Goal: Transaction & Acquisition: Purchase product/service

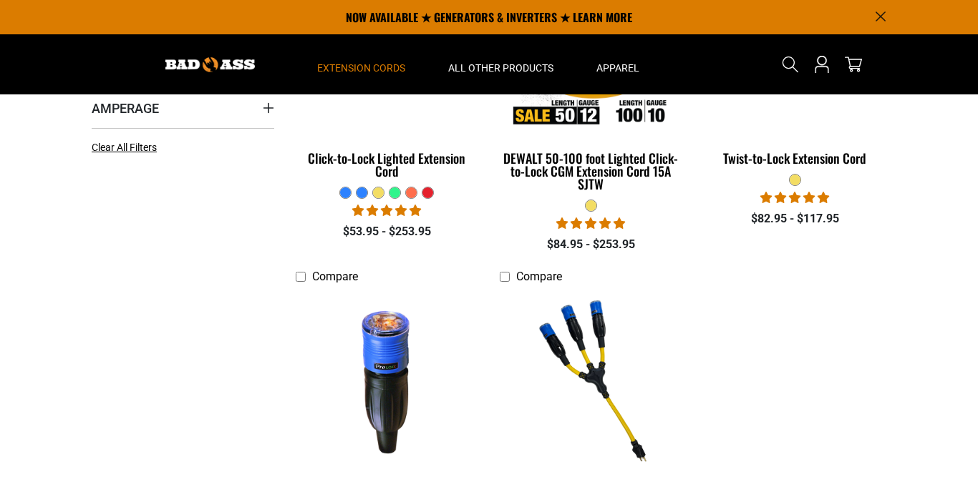
scroll to position [471, 0]
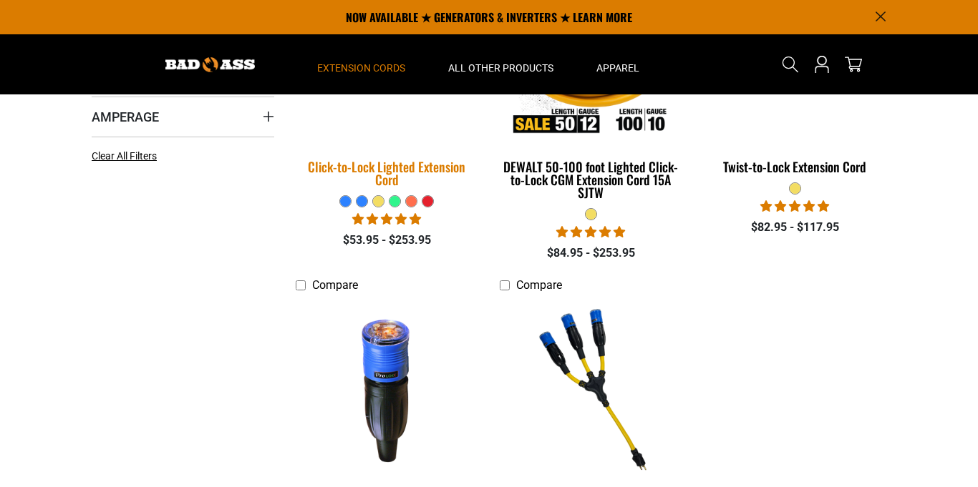
click at [448, 165] on div "Click-to-Lock Lighted Extension Cord" at bounding box center [387, 173] width 182 height 26
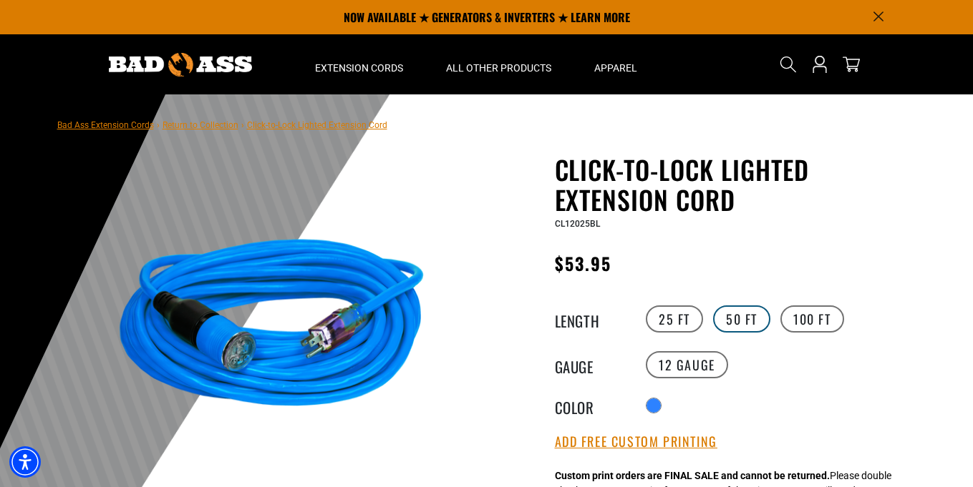
click at [728, 308] on label "50 FT" at bounding box center [741, 319] width 57 height 27
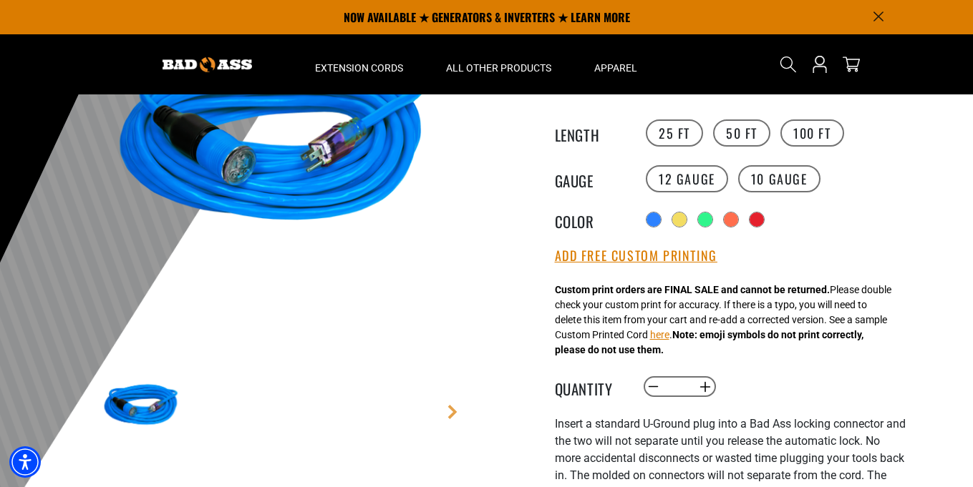
scroll to position [172, 0]
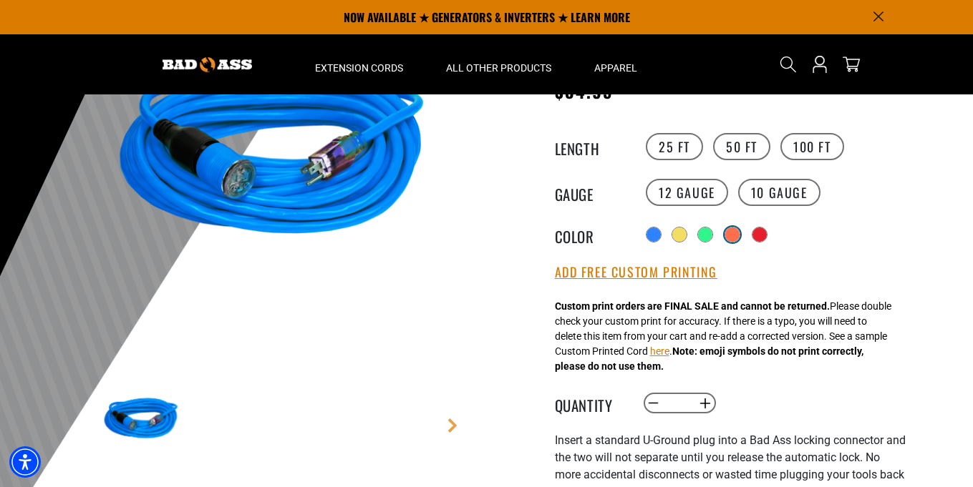
click at [734, 234] on div "Translation missing: en.products.product.variant_sold_out_or_unavailable" at bounding box center [732, 235] width 14 height 14
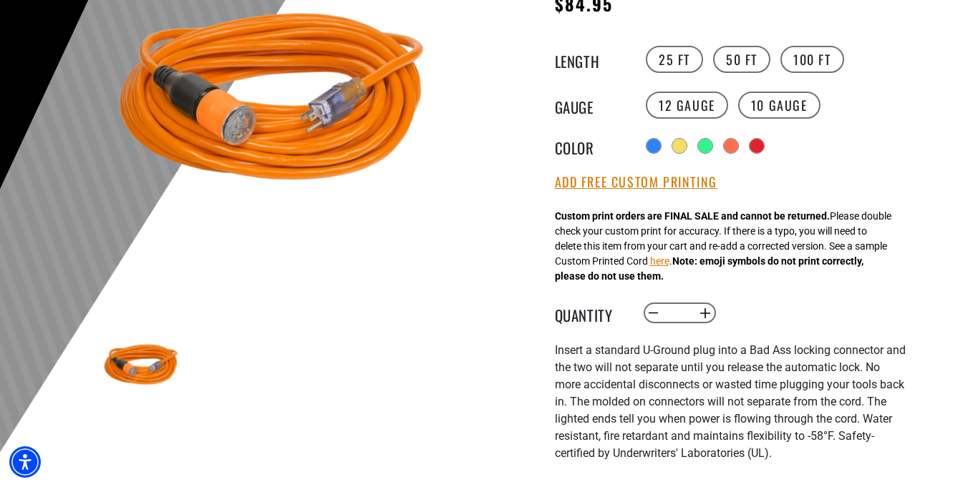
scroll to position [264, 0]
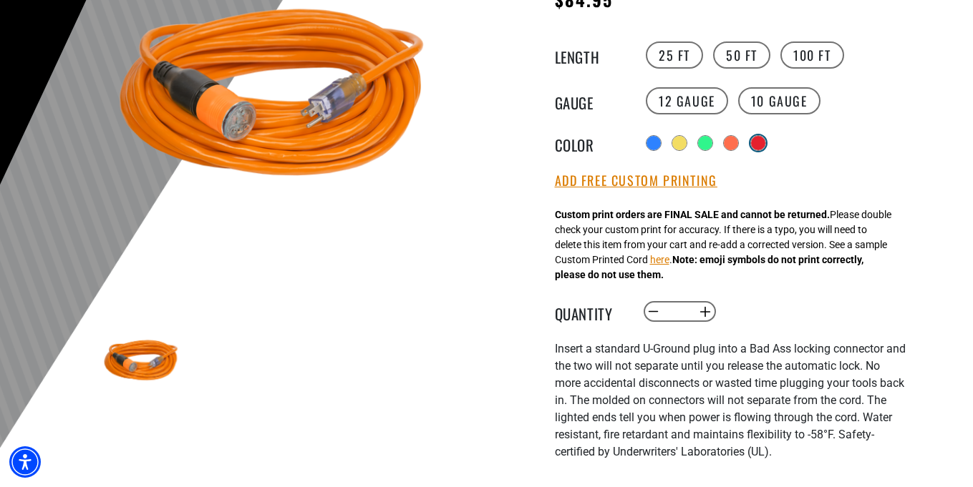
click at [764, 144] on div "Translation missing: en.products.product.variant_sold_out_or_unavailable" at bounding box center [758, 143] width 14 height 14
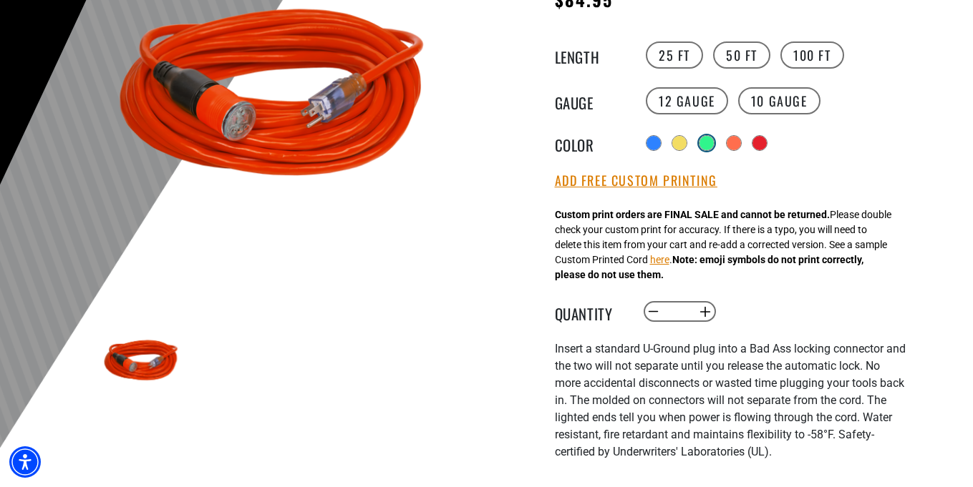
click at [705, 142] on div "Translation missing: en.products.product.variant_sold_out_or_unavailable" at bounding box center [706, 143] width 14 height 14
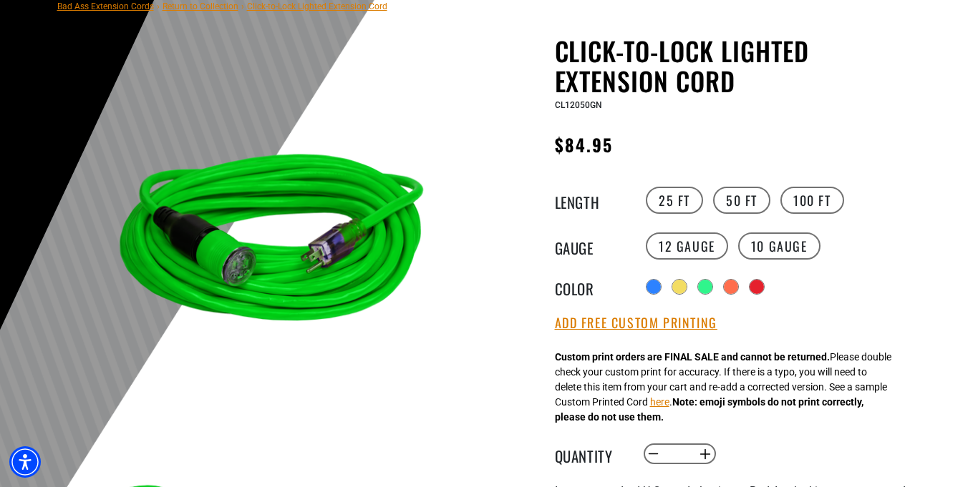
scroll to position [120, 0]
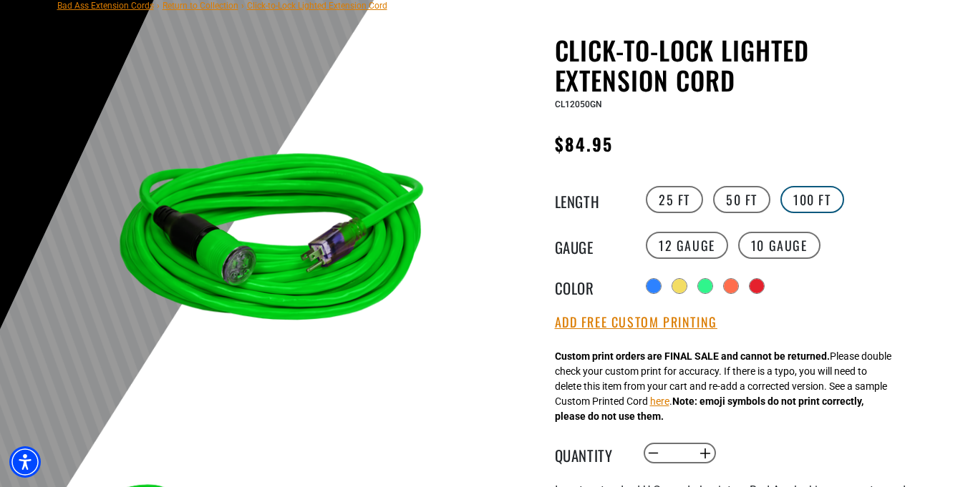
click at [806, 195] on label "100 FT" at bounding box center [812, 199] width 64 height 27
click at [768, 245] on label "10 Gauge Translation missing: en.products.product.variant_sold_out_or_unavailab…" at bounding box center [779, 245] width 82 height 27
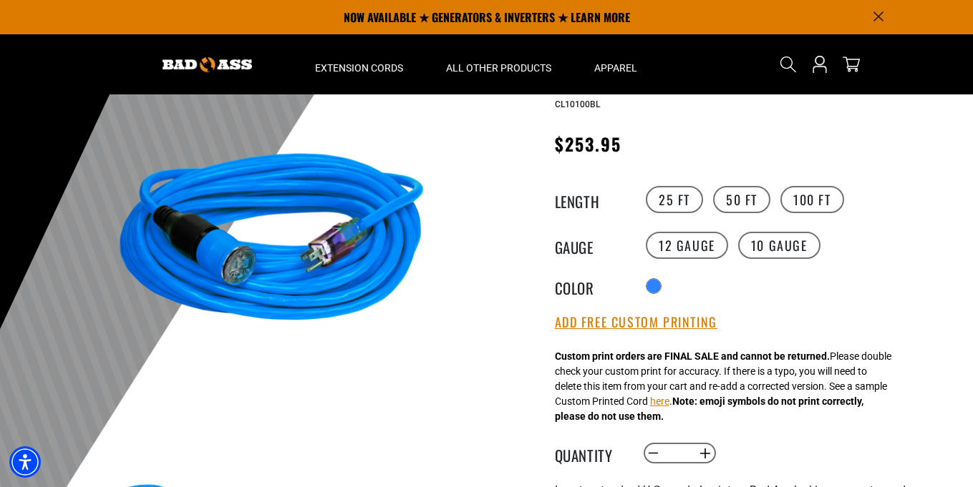
scroll to position [118, 0]
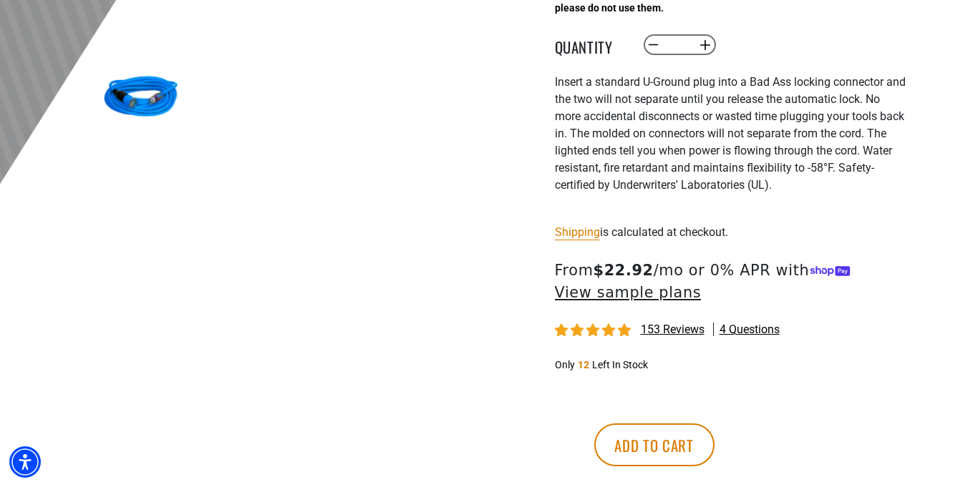
click at [677, 331] on span "153 reviews" at bounding box center [672, 330] width 64 height 14
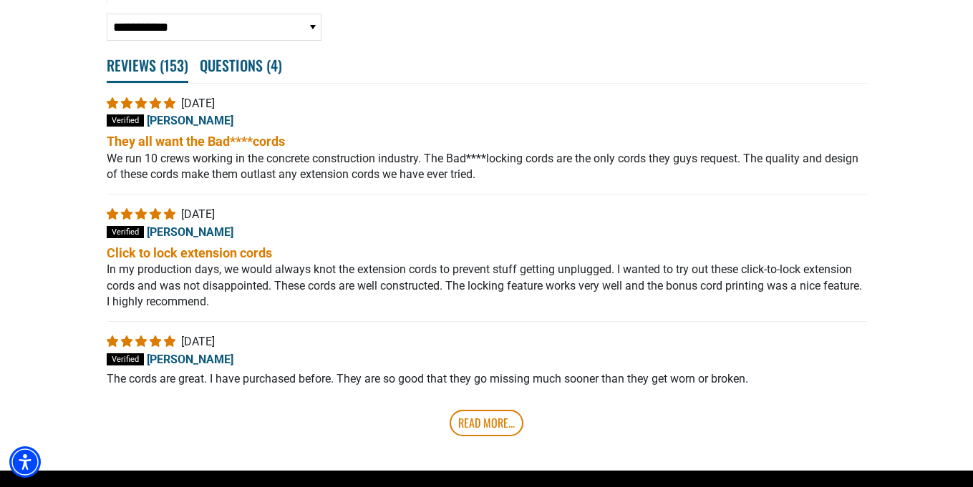
scroll to position [3003, 0]
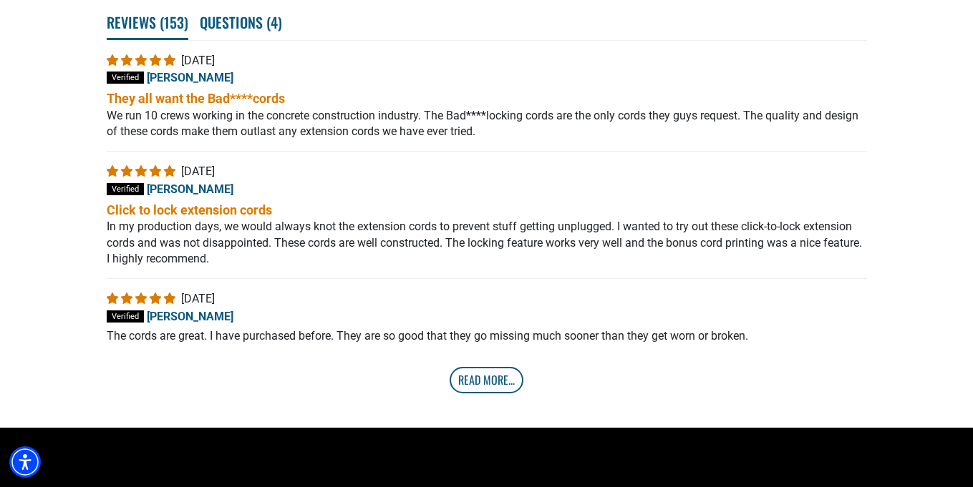
click at [499, 381] on link "Read More..." at bounding box center [486, 380] width 74 height 26
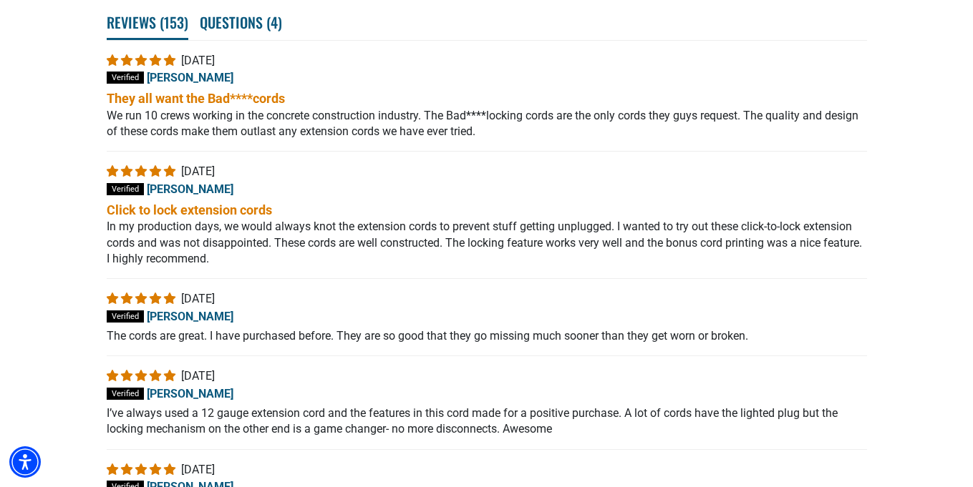
scroll to position [3223, 0]
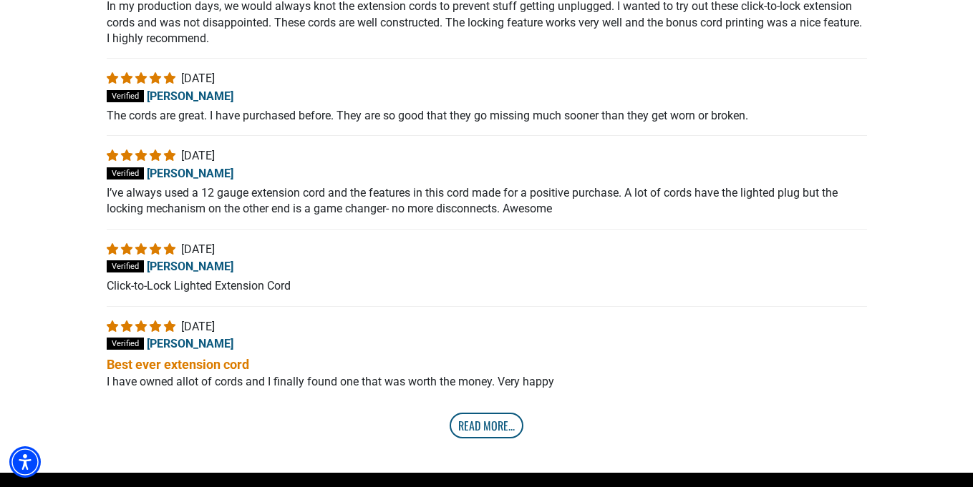
click at [487, 437] on link "Read More..." at bounding box center [486, 426] width 74 height 26
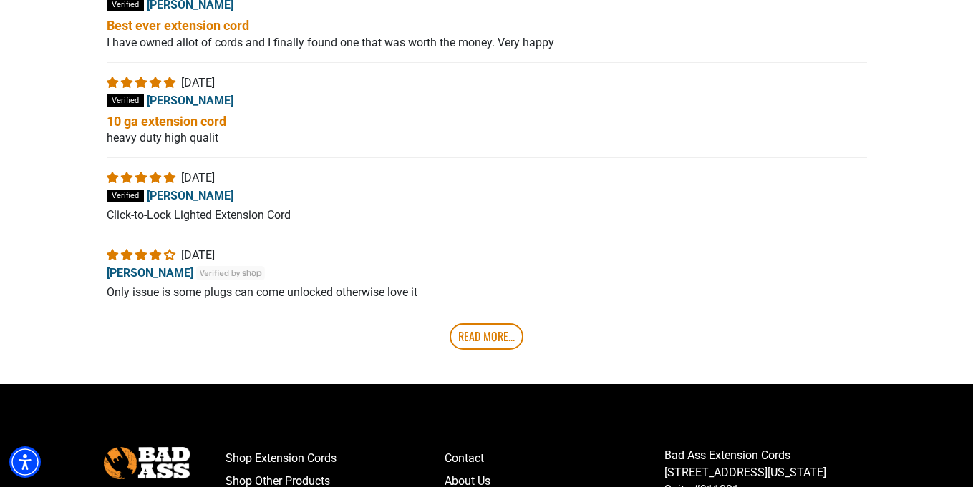
scroll to position [3567, 0]
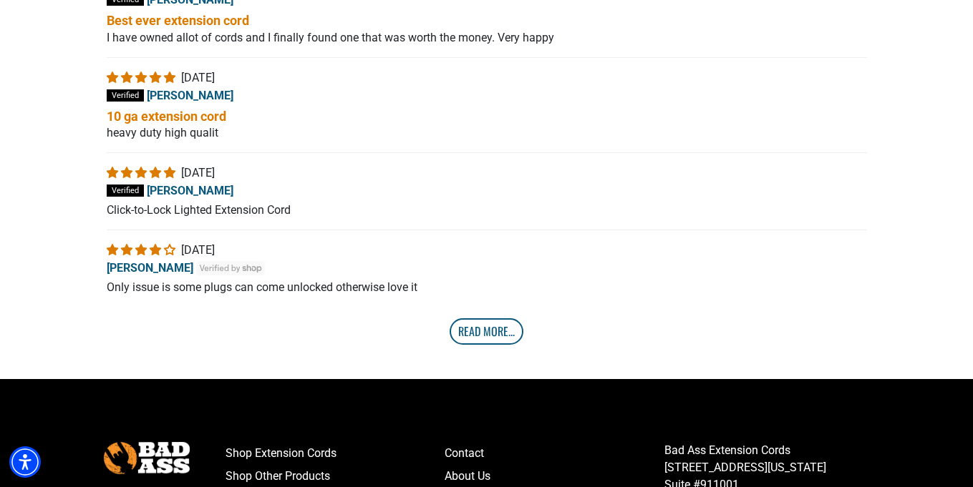
click at [484, 333] on link "Read More..." at bounding box center [486, 331] width 74 height 26
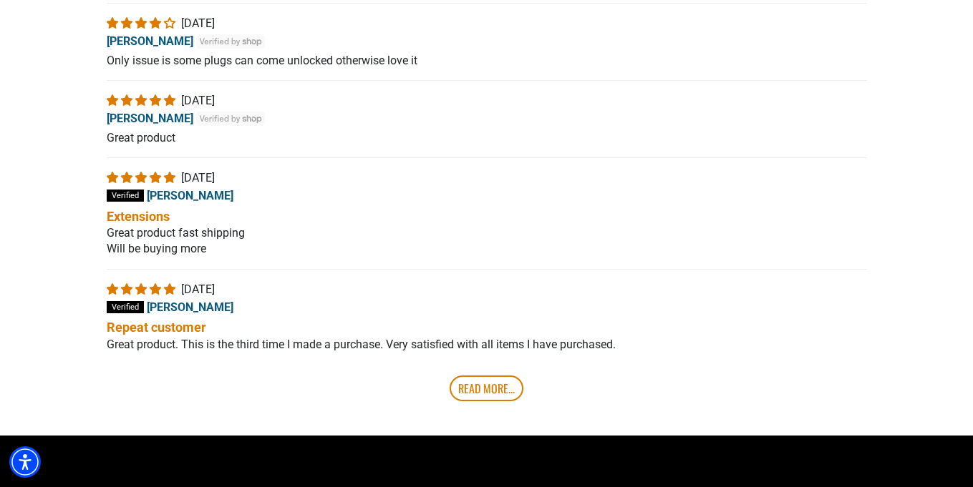
scroll to position [3803, 0]
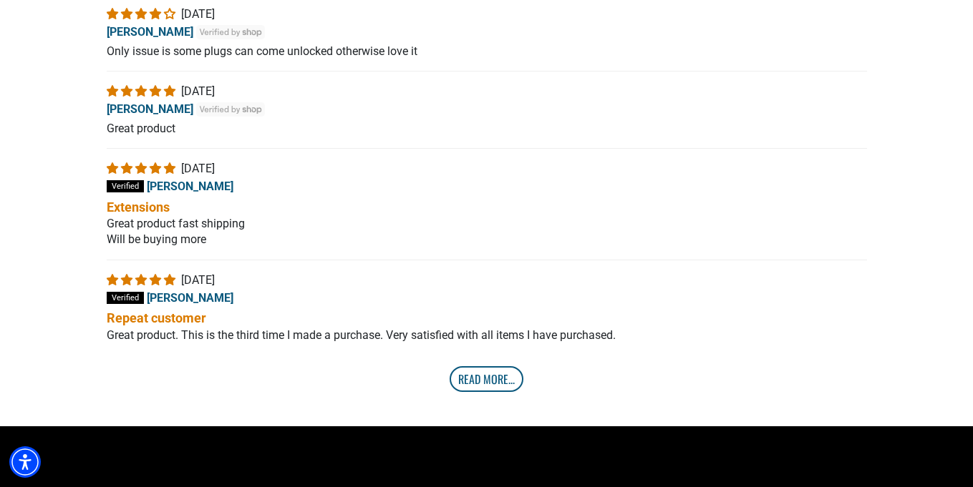
click at [487, 381] on link "Read More..." at bounding box center [486, 379] width 74 height 26
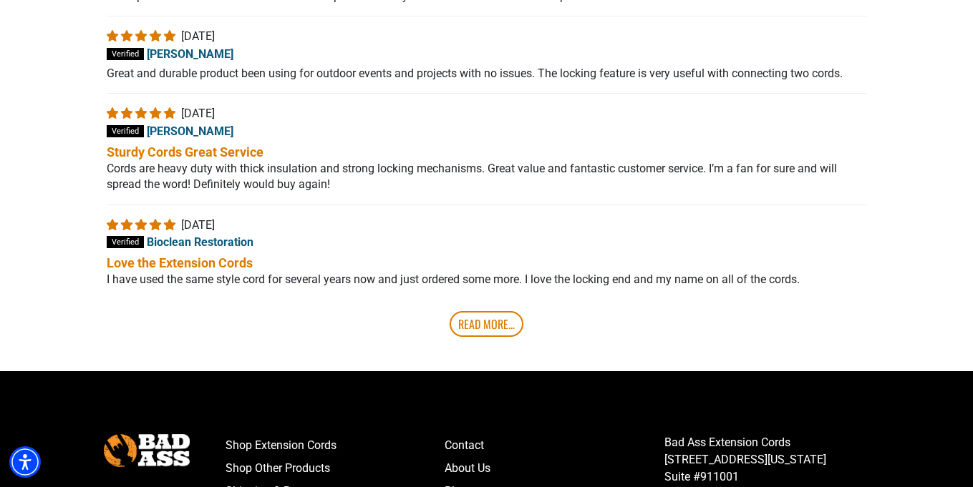
scroll to position [4183, 0]
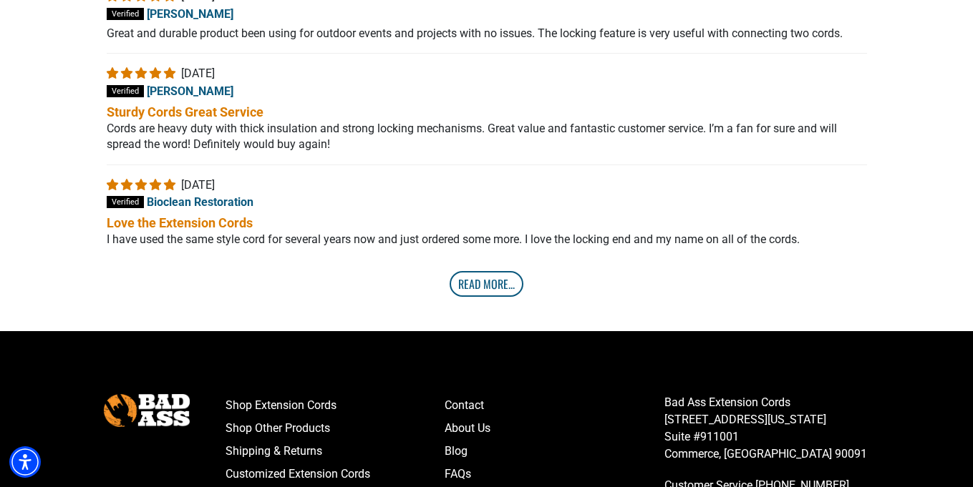
click at [491, 291] on link "Read More..." at bounding box center [486, 284] width 74 height 26
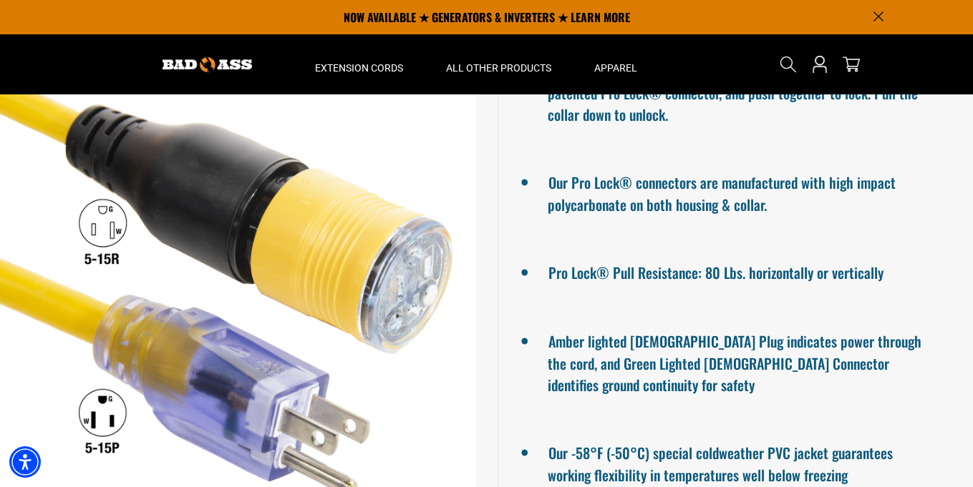
scroll to position [131, 0]
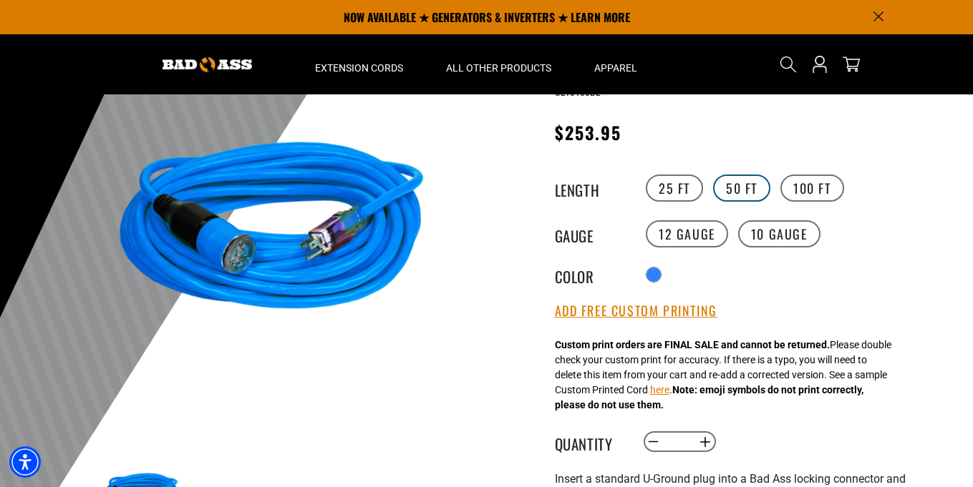
click at [756, 180] on label "50 FT" at bounding box center [741, 188] width 57 height 27
click at [704, 230] on label "12 Gauge" at bounding box center [686, 233] width 82 height 27
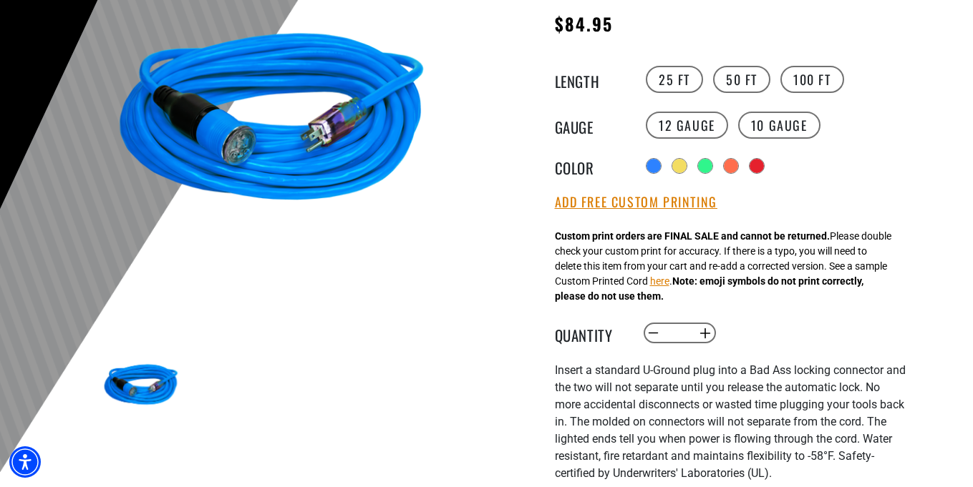
scroll to position [258, 0]
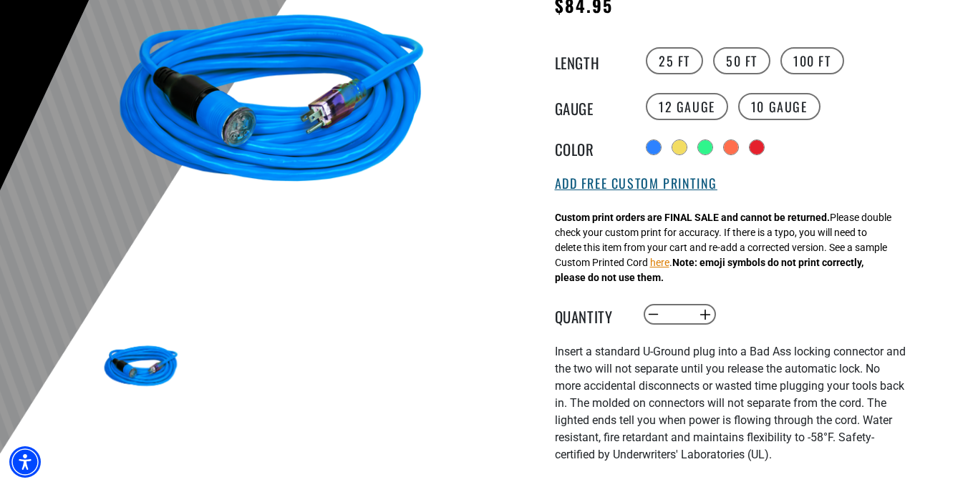
click at [653, 191] on button "Add Free Custom Printing" at bounding box center [636, 184] width 162 height 16
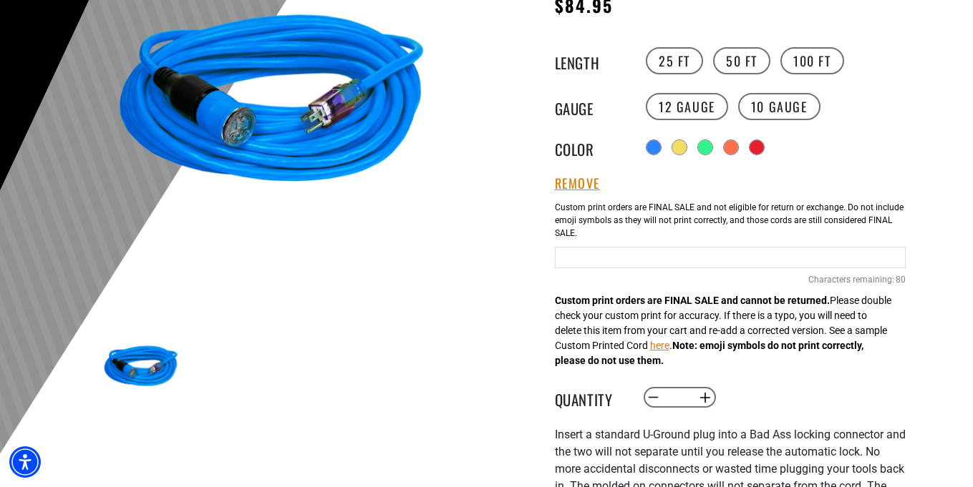
scroll to position [260, 0]
